Goal: Task Accomplishment & Management: Use online tool/utility

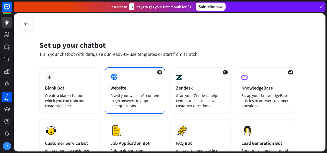
scroll to position [73, 0]
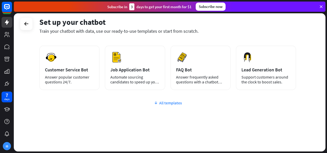
click at [160, 104] on div "All templates" at bounding box center [167, 102] width 257 height 5
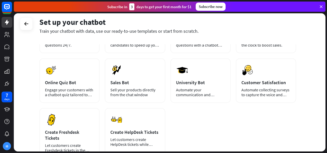
scroll to position [110, 0]
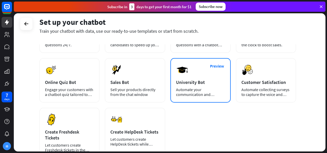
click at [206, 84] on div "University Bot" at bounding box center [200, 82] width 49 height 6
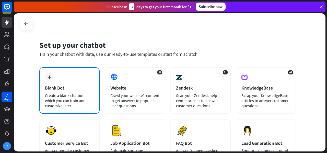
click at [73, 97] on div "Create a blank chatbot, which you can train and customize later." at bounding box center [69, 100] width 49 height 15
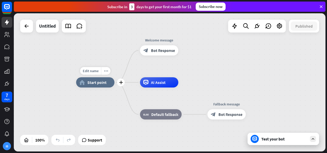
click at [102, 85] on div "home_2 Start point" at bounding box center [95, 82] width 38 height 10
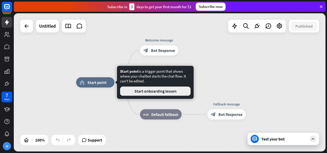
click at [168, 92] on button "Start onboarding lesson" at bounding box center [155, 90] width 70 height 9
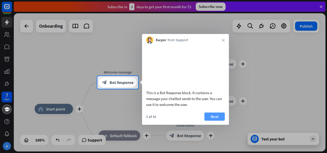
click at [212, 120] on button "Next" at bounding box center [214, 116] width 20 height 8
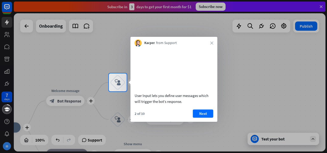
click at [208, 117] on button "Next" at bounding box center [203, 113] width 20 height 8
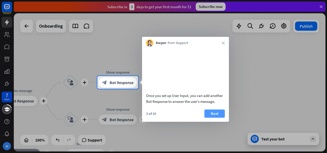
click at [216, 117] on button "Next" at bounding box center [214, 113] width 20 height 8
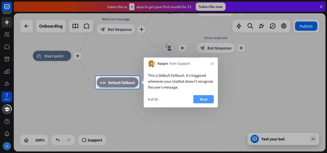
click at [201, 100] on button "Next" at bounding box center [203, 99] width 20 height 8
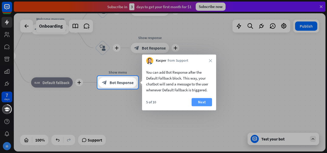
click at [200, 100] on button "Next" at bounding box center [201, 102] width 20 height 8
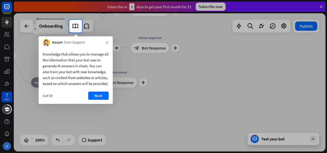
click at [110, 42] on div "Kacper from Support close" at bounding box center [76, 41] width 74 height 10
click at [105, 43] on div "Kacper from Support close" at bounding box center [76, 41] width 74 height 10
click at [101, 100] on button "Next" at bounding box center [98, 95] width 20 height 8
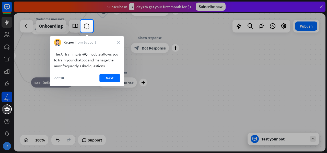
click at [118, 85] on div "7 of 10 Next" at bounding box center [87, 80] width 74 height 12
drag, startPoint x: 110, startPoint y: 83, endPoint x: 112, endPoint y: 79, distance: 4.2
click at [110, 83] on div "7 of 10 Next" at bounding box center [87, 80] width 74 height 12
click at [112, 78] on button "Next" at bounding box center [109, 78] width 20 height 8
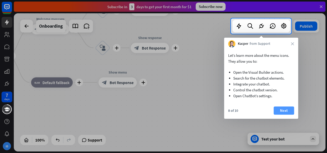
drag, startPoint x: 301, startPoint y: 102, endPoint x: 289, endPoint y: 106, distance: 12.7
click at [293, 104] on body "7 days IB close Product Help First steps Get started with ChatBot Help Center F…" at bounding box center [163, 76] width 327 height 153
click at [285, 111] on button "Next" at bounding box center [283, 110] width 20 height 8
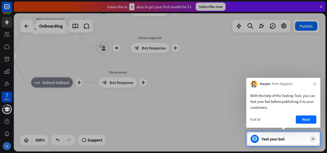
click at [304, 122] on button "Next" at bounding box center [306, 119] width 20 height 8
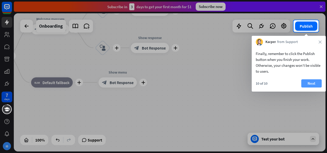
click at [307, 84] on button "Next" at bounding box center [311, 83] width 20 height 8
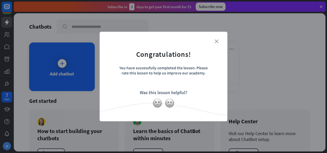
click at [217, 42] on icon "close" at bounding box center [216, 41] width 4 height 4
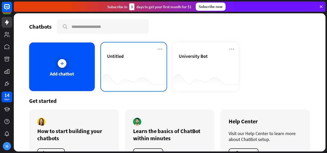
click at [121, 65] on div "Untitled" at bounding box center [133, 62] width 53 height 18
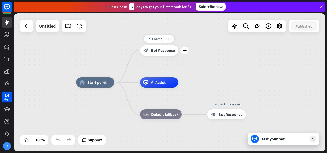
click at [159, 53] on div "block_bot_response Bot Response" at bounding box center [159, 50] width 38 height 10
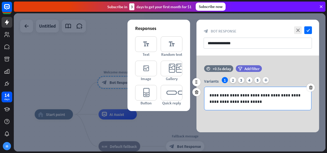
click at [273, 94] on p "**********" at bounding box center [257, 98] width 97 height 13
click at [277, 104] on p "**********" at bounding box center [257, 98] width 97 height 13
click at [234, 80] on div "2" at bounding box center [233, 80] width 6 height 6
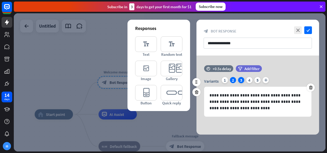
click at [244, 78] on div "3" at bounding box center [241, 80] width 6 height 6
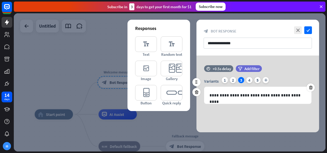
click at [253, 79] on div "Variants 1 2 3 4 5 plus" at bounding box center [257, 81] width 107 height 8
click at [251, 81] on div "4" at bounding box center [249, 80] width 6 height 6
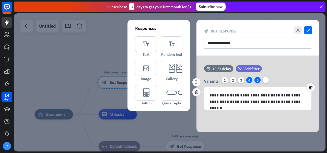
click at [256, 81] on div "5" at bounding box center [257, 80] width 6 height 6
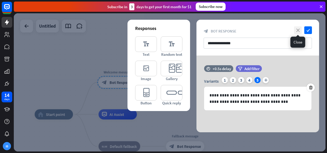
click at [299, 32] on icon "close" at bounding box center [298, 30] width 8 height 8
